Goal: Navigation & Orientation: Find specific page/section

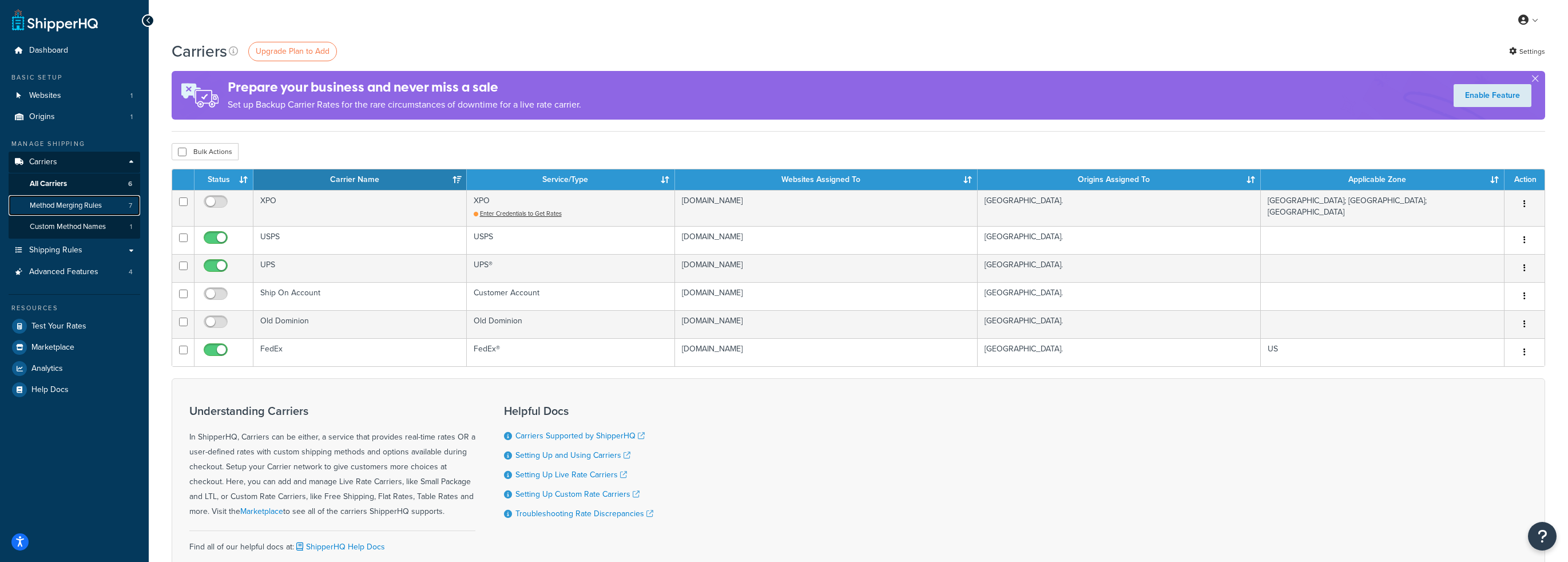
click at [67, 202] on span "Method Merging Rules" at bounding box center [66, 206] width 72 height 10
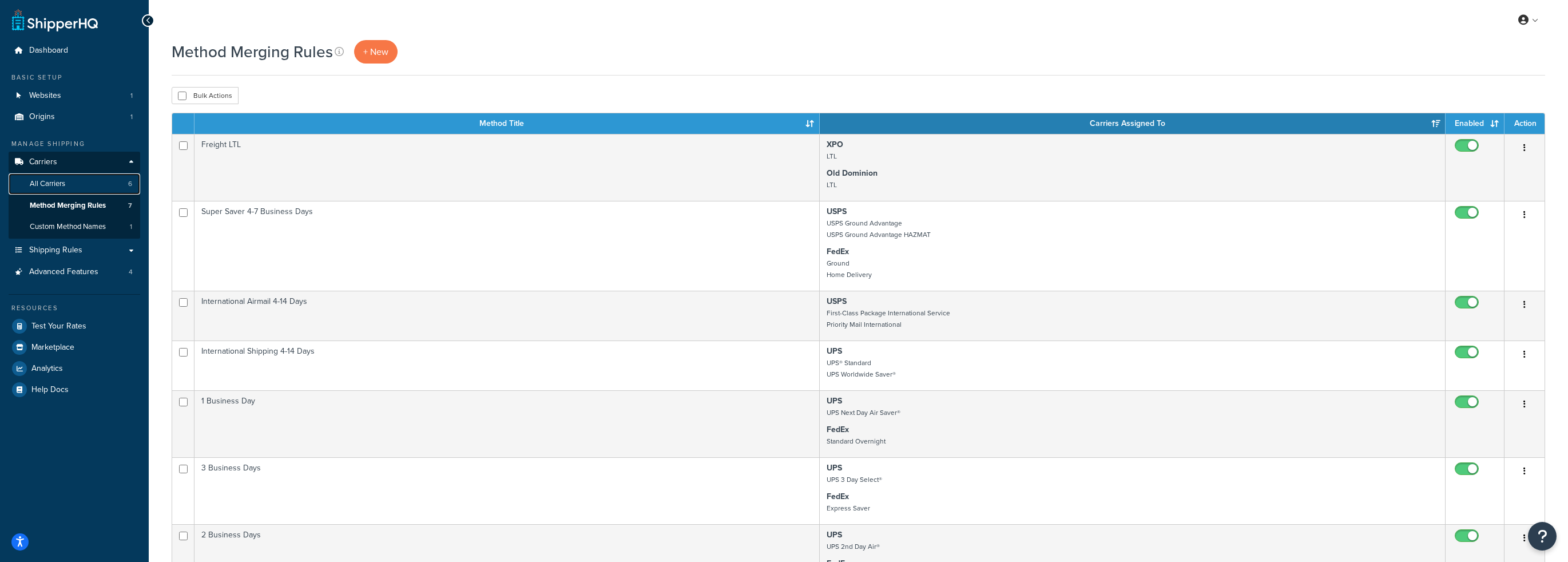
click at [44, 180] on span "All Carriers" at bounding box center [47, 184] width 36 height 10
